Goal: Navigation & Orientation: Find specific page/section

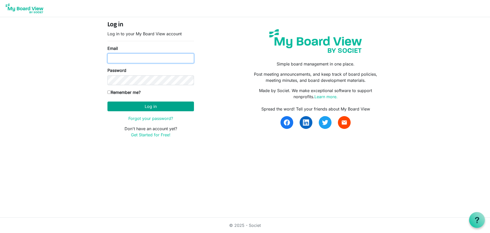
type input "monicasnipes@hotmail.com"
click at [150, 108] on button "Log in" at bounding box center [151, 106] width 87 height 10
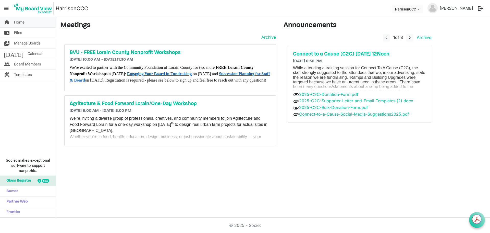
click at [25, 22] on link "home Home" at bounding box center [28, 22] width 56 height 10
click at [407, 12] on button "HarrisonCCC" at bounding box center [407, 8] width 31 height 7
click at [405, 17] on li "HarrisonCCC" at bounding box center [398, 19] width 31 height 9
click at [443, 9] on link "[PERSON_NAME]" at bounding box center [457, 8] width 38 height 10
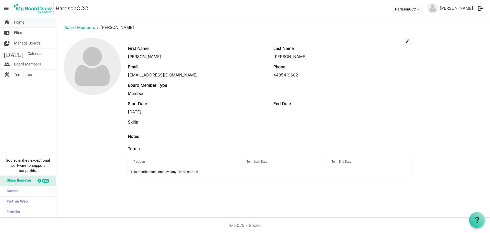
click at [23, 21] on span "Home" at bounding box center [19, 22] width 10 height 10
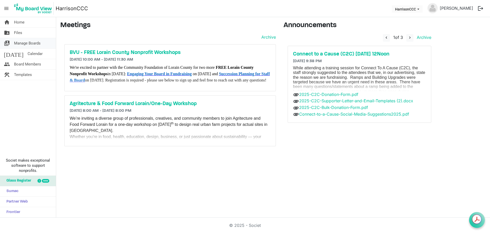
click at [21, 40] on span "Manage Boards" at bounding box center [27, 43] width 27 height 10
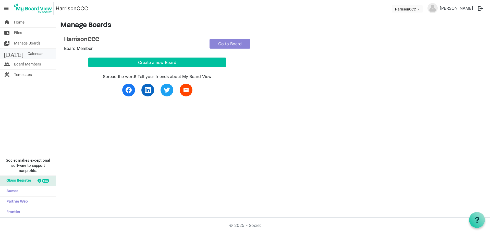
click at [28, 57] on span "Calendar" at bounding box center [35, 54] width 15 height 10
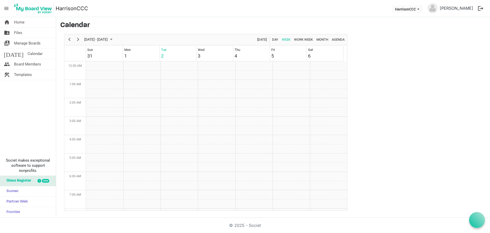
scroll to position [165, 0]
click at [21, 24] on span "Home" at bounding box center [19, 22] width 10 height 10
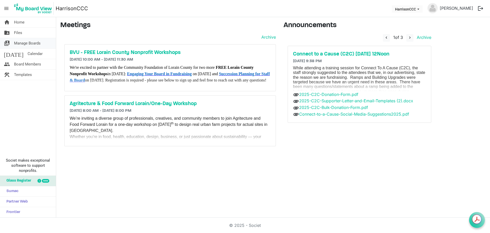
click at [28, 43] on span "Manage Boards" at bounding box center [27, 43] width 27 height 10
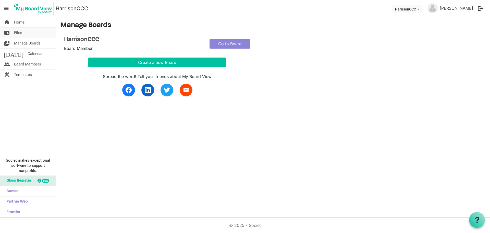
click at [24, 35] on link "folder_shared Files" at bounding box center [28, 33] width 56 height 10
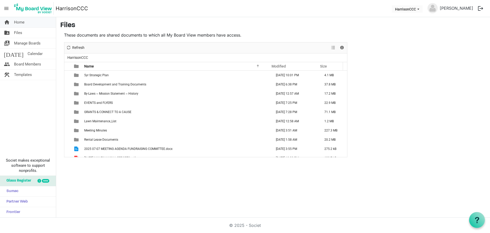
click at [24, 23] on span "Home" at bounding box center [19, 22] width 10 height 10
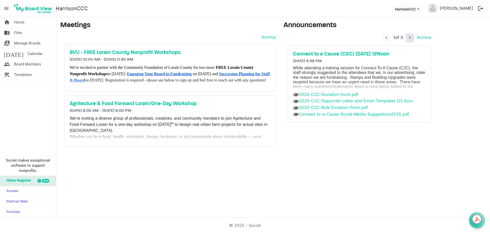
click at [409, 37] on span "navigate_next" at bounding box center [410, 37] width 5 height 5
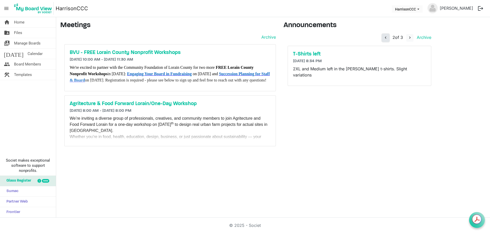
click at [387, 39] on span "navigate_before" at bounding box center [386, 37] width 5 height 5
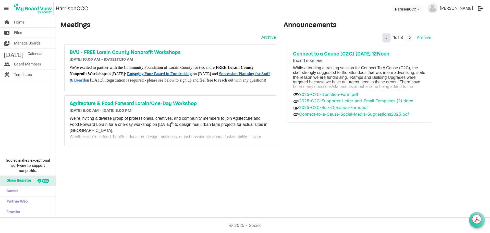
click at [387, 39] on span "navigate_before" at bounding box center [386, 37] width 5 height 5
click at [416, 8] on span "HarrisonCCC dropdownbutton" at bounding box center [418, 9] width 5 height 2
click at [416, 9] on span "HarrisonCCC dropdownbutton" at bounding box center [418, 9] width 5 height 2
click at [28, 55] on span "Calendar" at bounding box center [35, 54] width 15 height 10
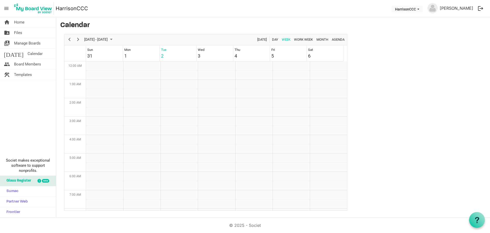
scroll to position [165, 0]
click at [27, 65] on span "Board Members" at bounding box center [27, 64] width 27 height 10
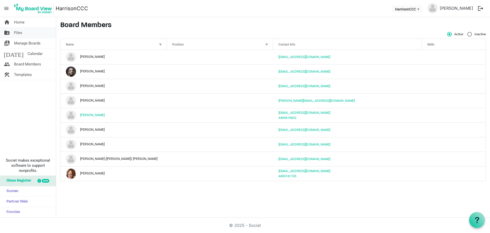
click at [23, 32] on link "folder_shared Files" at bounding box center [28, 33] width 56 height 10
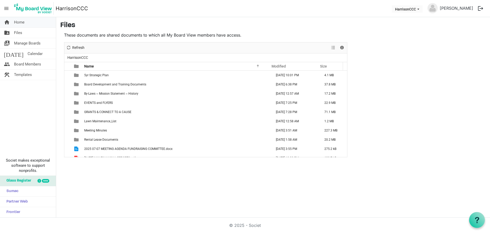
click at [25, 24] on link "home Home" at bounding box center [28, 22] width 56 height 10
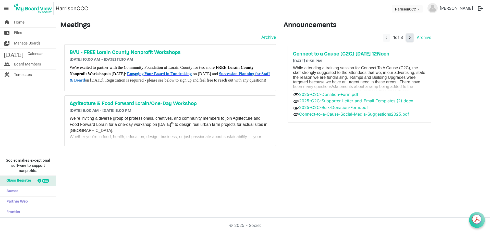
click at [410, 38] on span "navigate_next" at bounding box center [410, 37] width 5 height 5
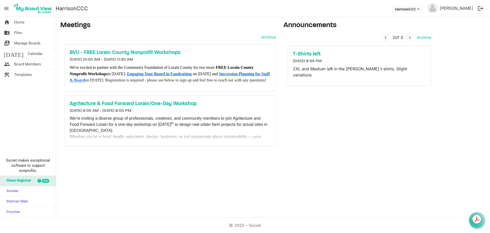
click at [6, 10] on span "menu" at bounding box center [7, 9] width 10 height 10
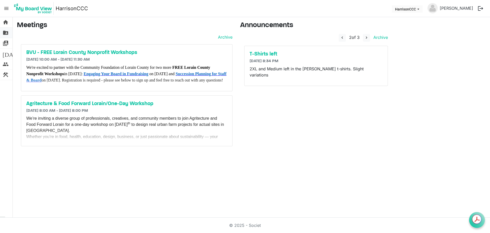
click at [5, 32] on span "folder_shared" at bounding box center [6, 33] width 6 height 10
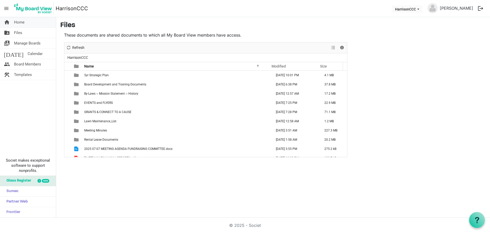
click at [6, 22] on span "home" at bounding box center [7, 22] width 6 height 10
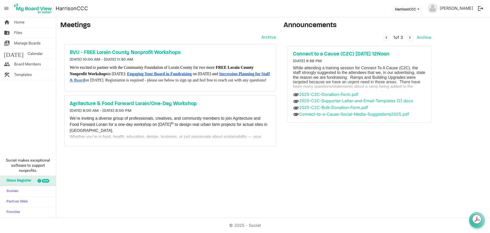
click at [5, 8] on span "menu" at bounding box center [7, 9] width 10 height 10
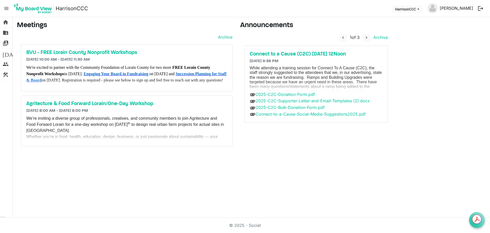
click at [466, 8] on link "[PERSON_NAME]" at bounding box center [457, 8] width 38 height 10
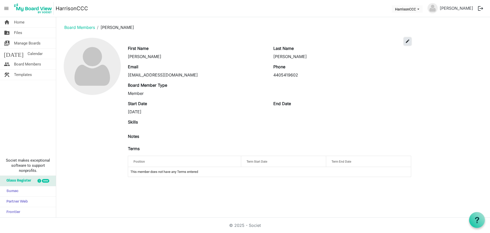
drag, startPoint x: 95, startPoint y: 68, endPoint x: 408, endPoint y: 41, distance: 314.9
click at [408, 41] on span "edit" at bounding box center [408, 41] width 5 height 5
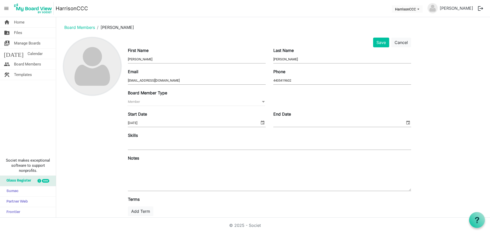
drag, startPoint x: 92, startPoint y: 69, endPoint x: 89, endPoint y: 69, distance: 2.9
click at [89, 69] on img at bounding box center [92, 66] width 57 height 57
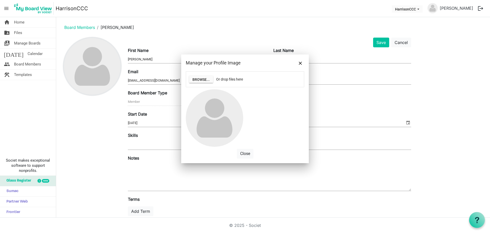
click at [89, 69] on img at bounding box center [92, 66] width 57 height 57
click at [203, 80] on button "Browse..." at bounding box center [201, 79] width 24 height 7
click at [405, 43] on button "Cancel" at bounding box center [402, 43] width 20 height 10
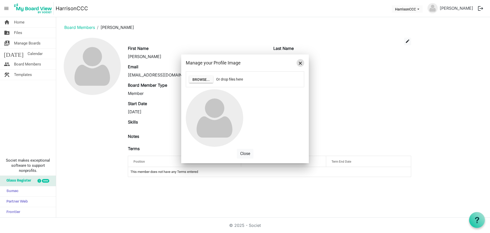
click at [298, 62] on button "Close" at bounding box center [301, 63] width 8 height 8
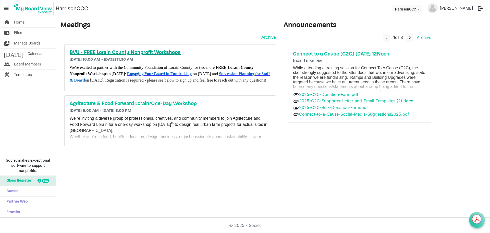
click at [86, 53] on h5 "BVU - FREE Lorain County Nonprofit Workshops" at bounding box center [170, 53] width 201 height 6
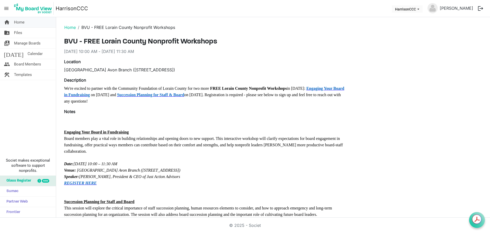
click at [20, 22] on span "Home" at bounding box center [19, 22] width 10 height 10
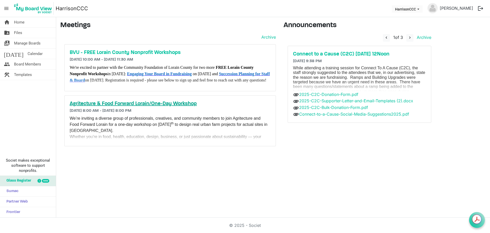
click at [108, 107] on h5 "Agritecture & Food Forward Lorain/One-Day Workshop" at bounding box center [170, 104] width 201 height 6
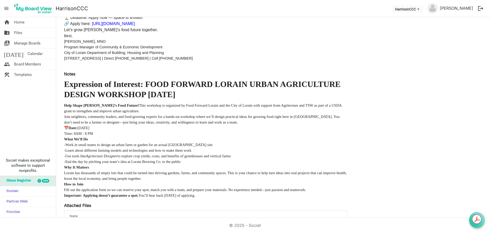
scroll to position [102, 0]
drag, startPoint x: 353, startPoint y: 84, endPoint x: 355, endPoint y: 77, distance: 6.6
click at [353, 83] on div "Agritecture & Food Forward Lorain/One-Day Workshop 10/25/2025 8:00 AM - 10/25/2…" at bounding box center [273, 162] width 426 height 454
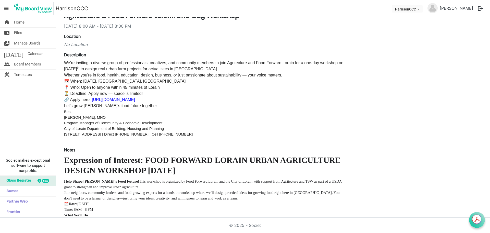
scroll to position [0, 0]
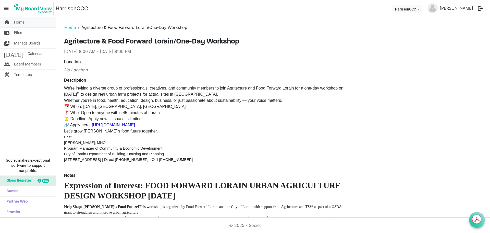
click at [15, 22] on span "Home" at bounding box center [19, 22] width 10 height 10
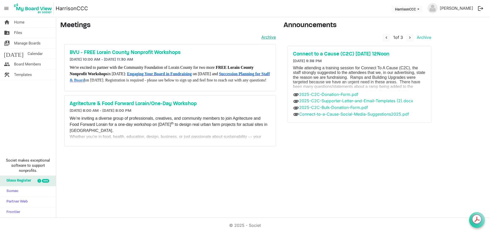
click at [267, 38] on link "Archive" at bounding box center [267, 37] width 17 height 6
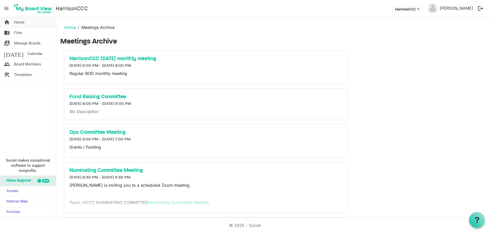
click at [19, 25] on span "Home" at bounding box center [19, 22] width 10 height 10
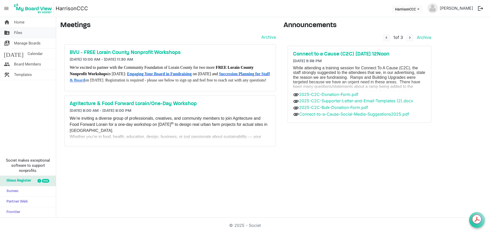
click at [22, 32] on link "folder_shared Files" at bounding box center [28, 33] width 56 height 10
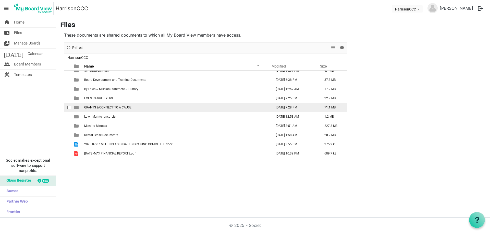
scroll to position [6, 0]
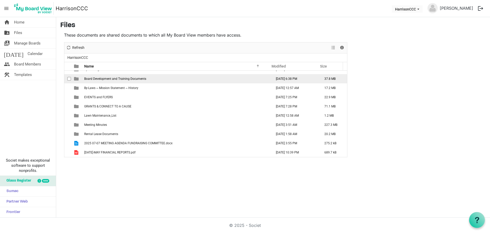
click at [124, 78] on span "Board Development and Training Documents" at bounding box center [115, 79] width 62 height 4
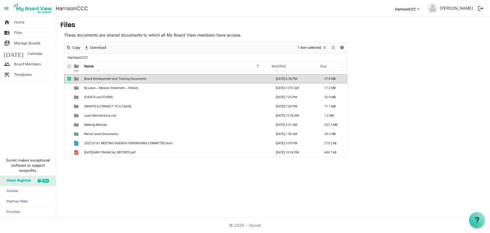
click at [124, 78] on span "Board Development and Training Documents" at bounding box center [115, 79] width 62 height 4
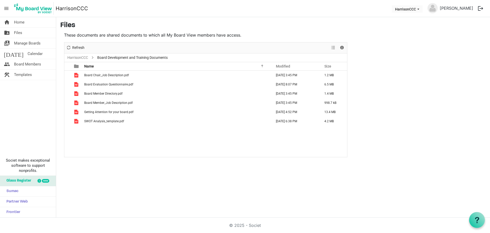
scroll to position [0, 0]
click at [125, 94] on td "Board Member Directory.pdf" at bounding box center [177, 93] width 188 height 9
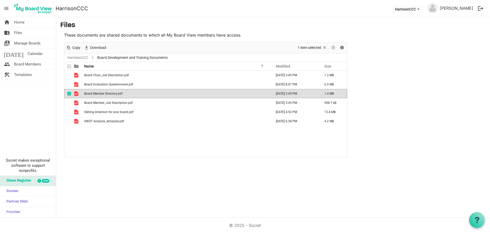
click at [125, 94] on td "Board Member Directory.pdf" at bounding box center [177, 93] width 188 height 9
click at [18, 24] on span "Home" at bounding box center [19, 22] width 10 height 10
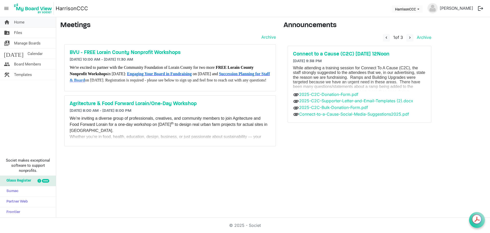
click at [21, 22] on span "Home" at bounding box center [19, 22] width 10 height 10
click at [28, 45] on span "Manage Boards" at bounding box center [27, 43] width 27 height 10
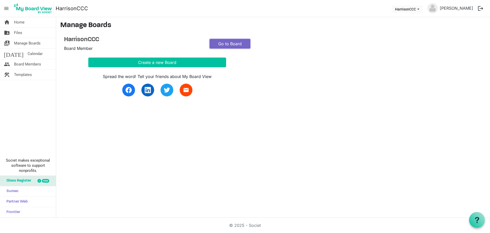
click at [237, 42] on link "Go to Board" at bounding box center [230, 44] width 41 height 10
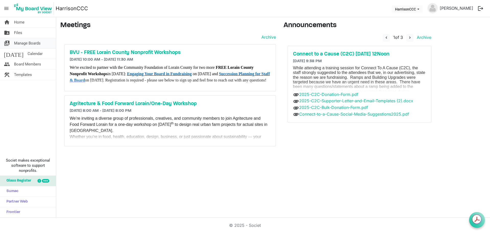
click at [30, 43] on span "Manage Boards" at bounding box center [27, 43] width 27 height 10
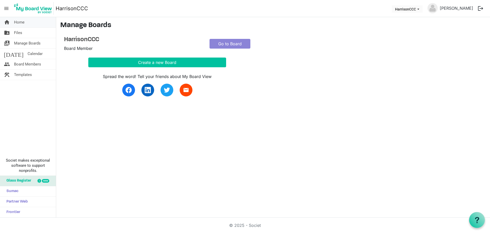
click at [19, 23] on span "Home" at bounding box center [19, 22] width 10 height 10
